Goal: Download file/media

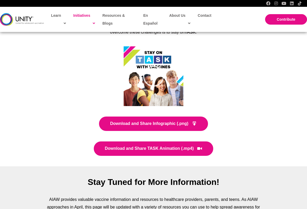
scroll to position [1030, 0]
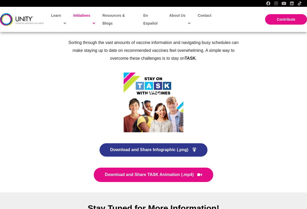
click at [166, 148] on span "Download and Share Infographic (.png)" at bounding box center [149, 150] width 78 height 4
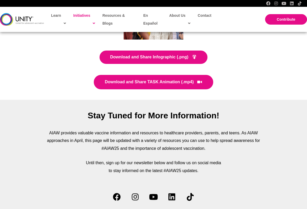
scroll to position [1134, 0]
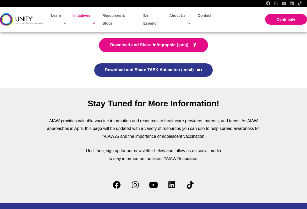
click at [167, 68] on span "Download and Share TASK Animation (.mp4)" at bounding box center [149, 70] width 89 height 4
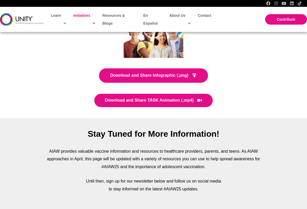
scroll to position [1056, 0]
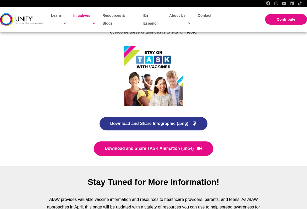
click at [195, 121] on icon at bounding box center [194, 124] width 5 height 6
click at [177, 122] on span "Download and Share Infographic (.png)" at bounding box center [149, 124] width 78 height 4
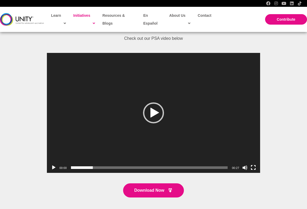
scroll to position [794, 0]
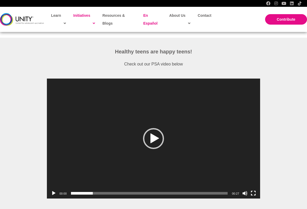
click at [151, 23] on span "En Español" at bounding box center [150, 19] width 14 height 12
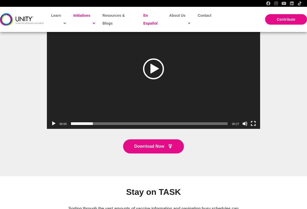
scroll to position [838, 0]
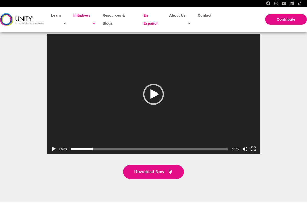
click at [53, 146] on button "Play" at bounding box center [53, 148] width 5 height 5
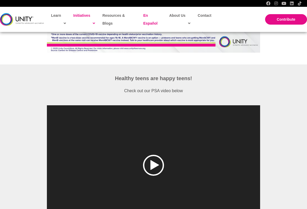
scroll to position [760, 0]
